Goal: Book appointment/travel/reservation

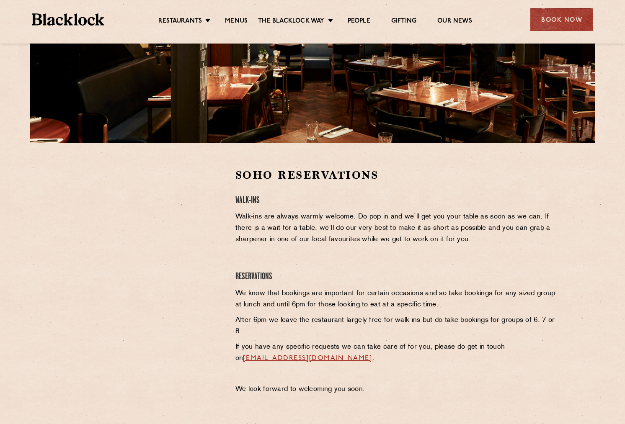
scroll to position [161, 0]
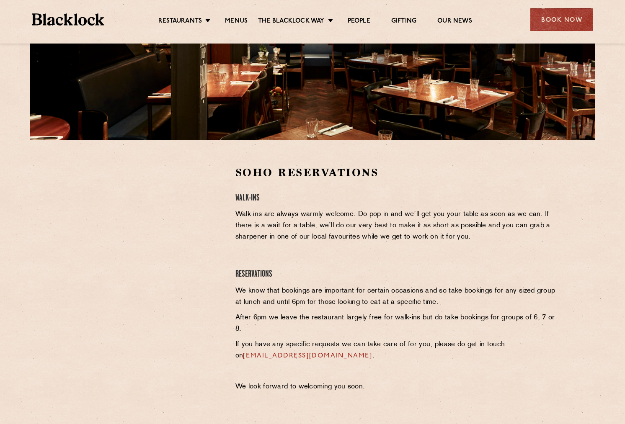
click at [62, 12] on div "Restaurants Soho City Shoreditch Covent Garden Canary Wharf Manchester Birmingh…" at bounding box center [312, 18] width 587 height 37
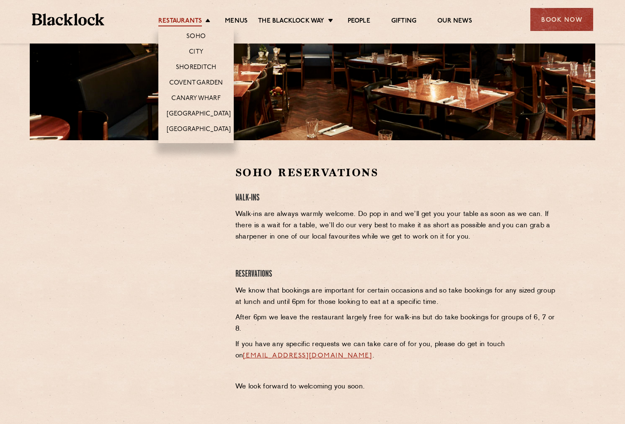
click at [176, 24] on link "Restaurants" at bounding box center [180, 21] width 44 height 9
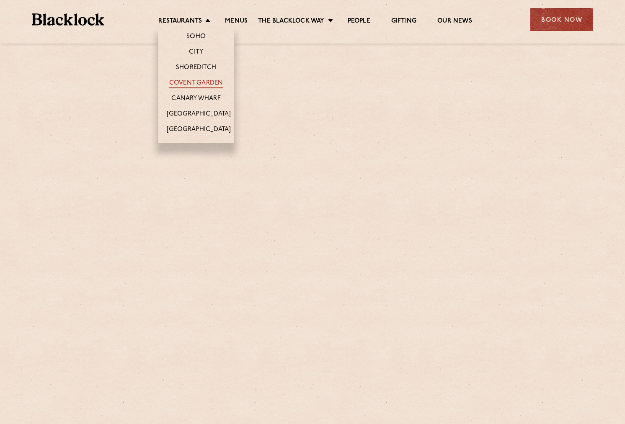
click at [202, 81] on link "Covent Garden" at bounding box center [196, 83] width 54 height 9
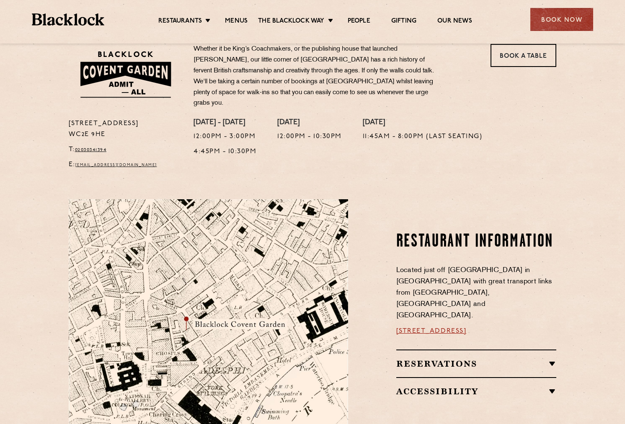
scroll to position [339, 0]
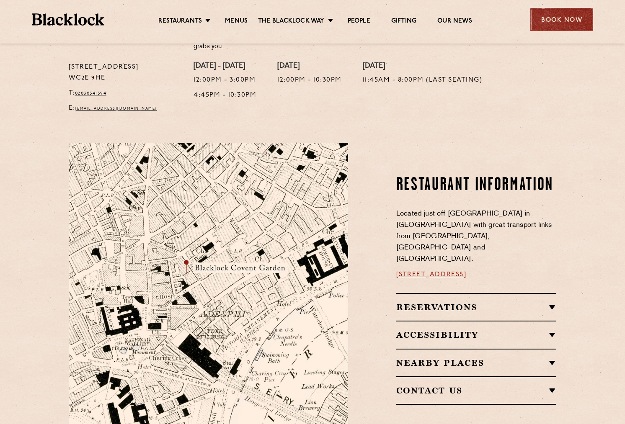
click at [549, 21] on div "Book Now" at bounding box center [561, 19] width 63 height 23
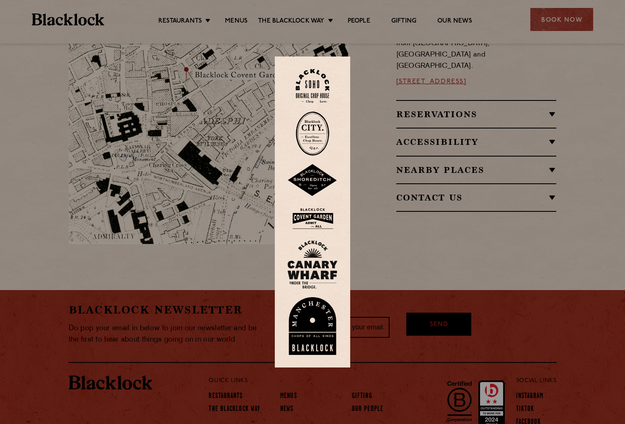
scroll to position [540, 0]
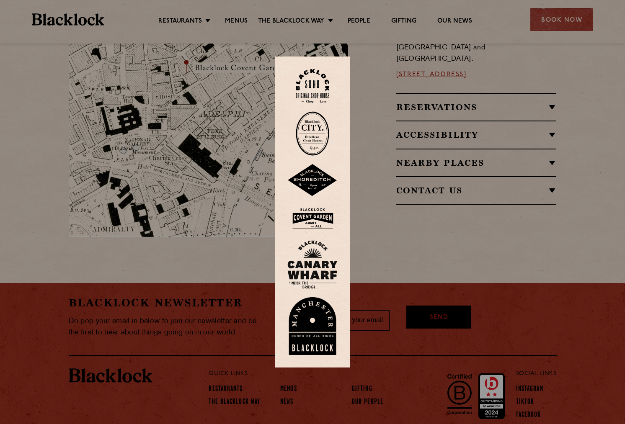
click at [313, 217] on img at bounding box center [312, 218] width 50 height 27
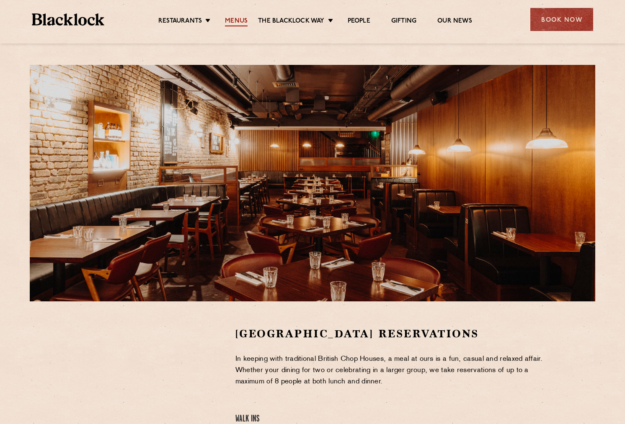
click at [236, 21] on link "Menus" at bounding box center [236, 21] width 23 height 9
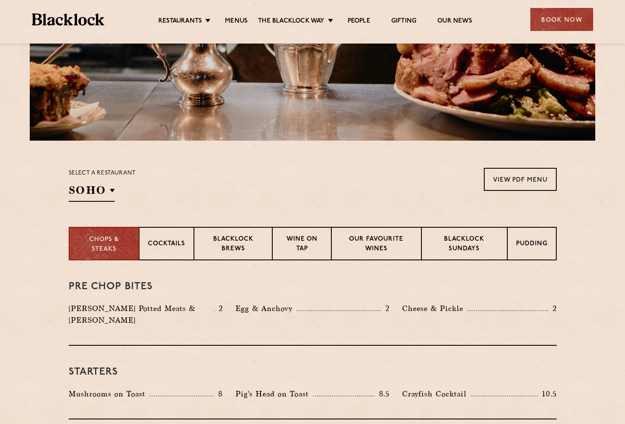
scroll to position [173, 0]
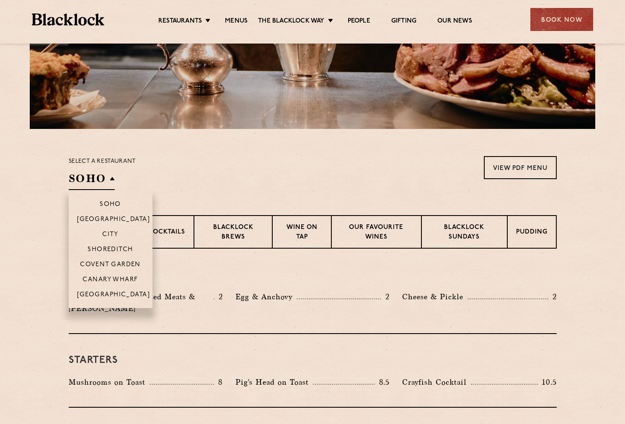
click at [90, 176] on h2 "SOHO" at bounding box center [92, 180] width 46 height 19
click at [110, 264] on p "Covent Garden" at bounding box center [110, 265] width 61 height 8
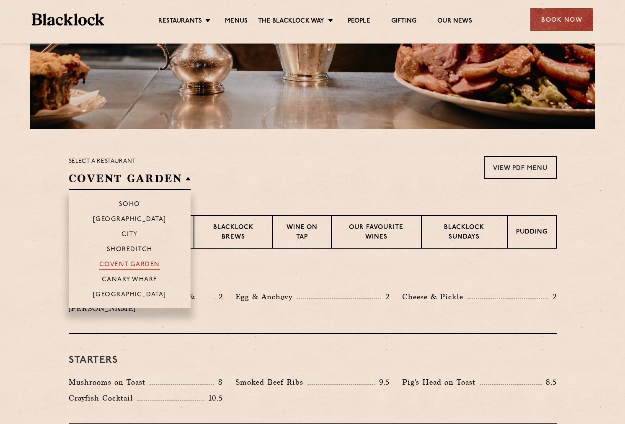
click at [112, 264] on p "Covent Garden" at bounding box center [129, 265] width 61 height 8
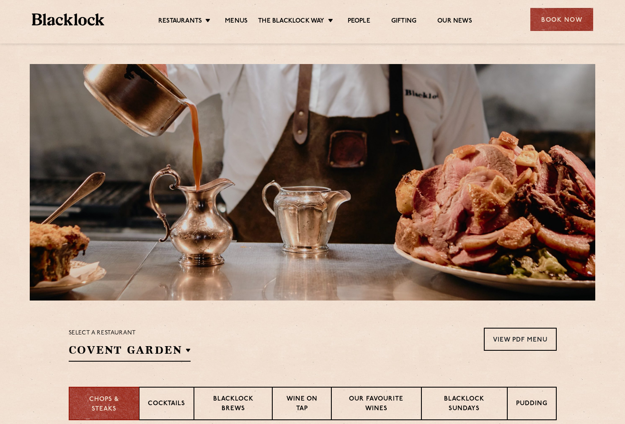
scroll to position [0, 0]
